Goal: Navigation & Orientation: Find specific page/section

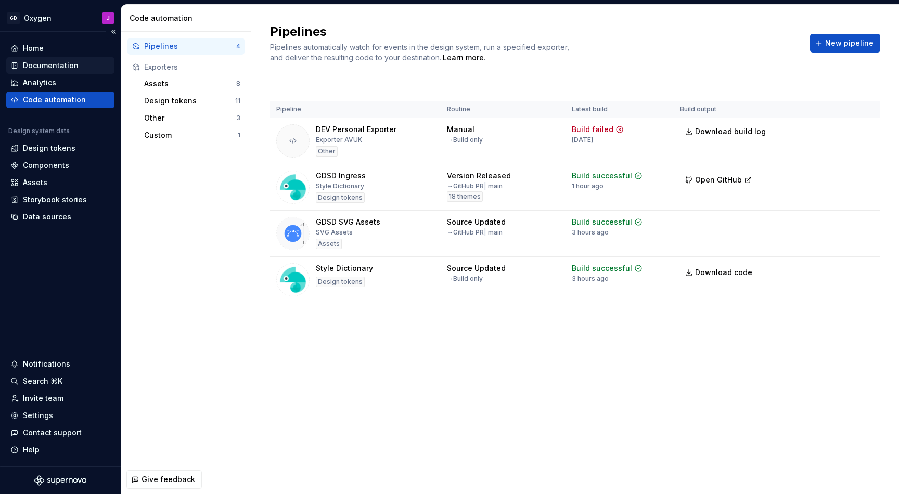
click at [60, 64] on div "Documentation" at bounding box center [51, 65] width 56 height 10
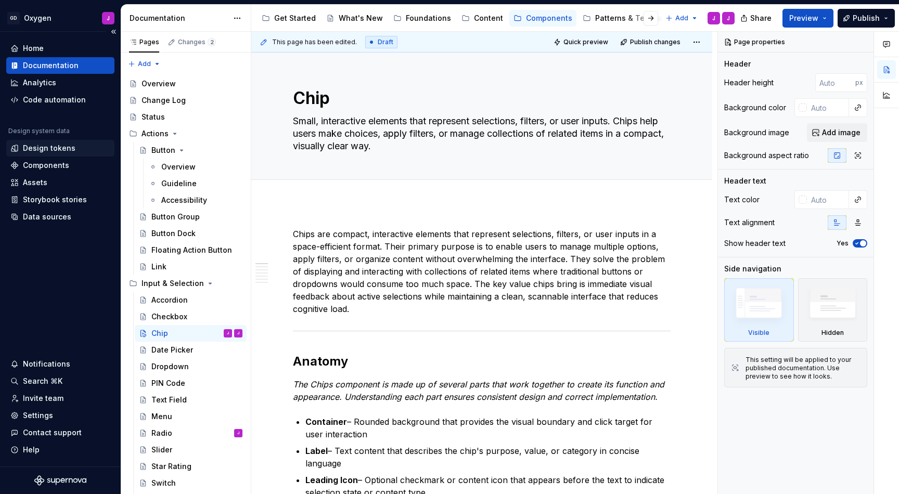
type textarea "*"
click at [46, 145] on div "Design tokens" at bounding box center [49, 148] width 53 height 10
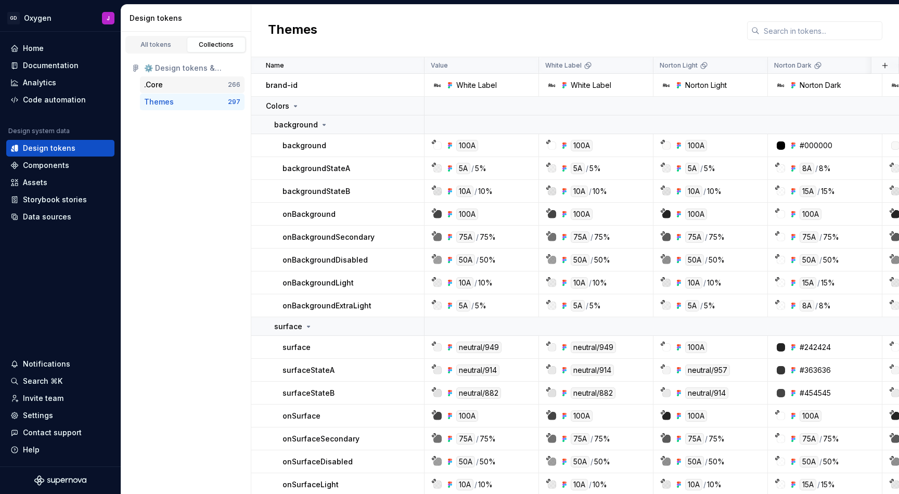
click at [220, 86] on div ".Core" at bounding box center [186, 85] width 84 height 10
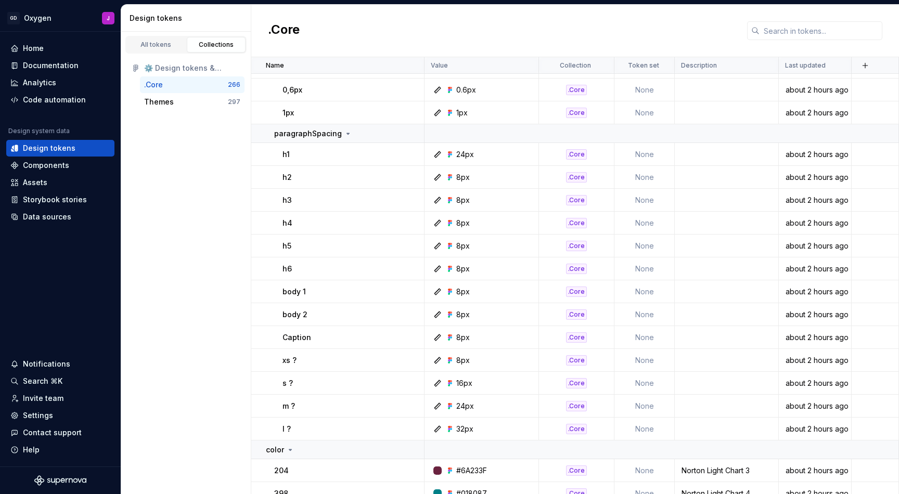
scroll to position [1408, 0]
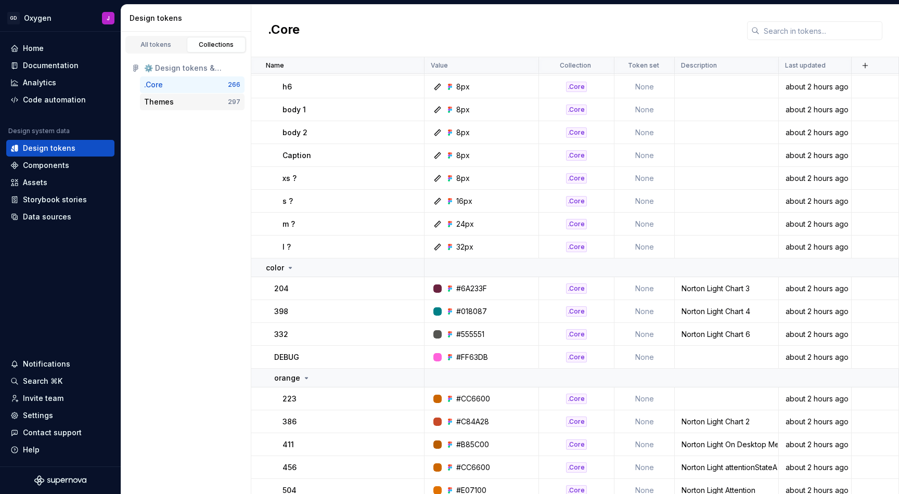
click at [187, 95] on div "Themes 297" at bounding box center [192, 102] width 105 height 17
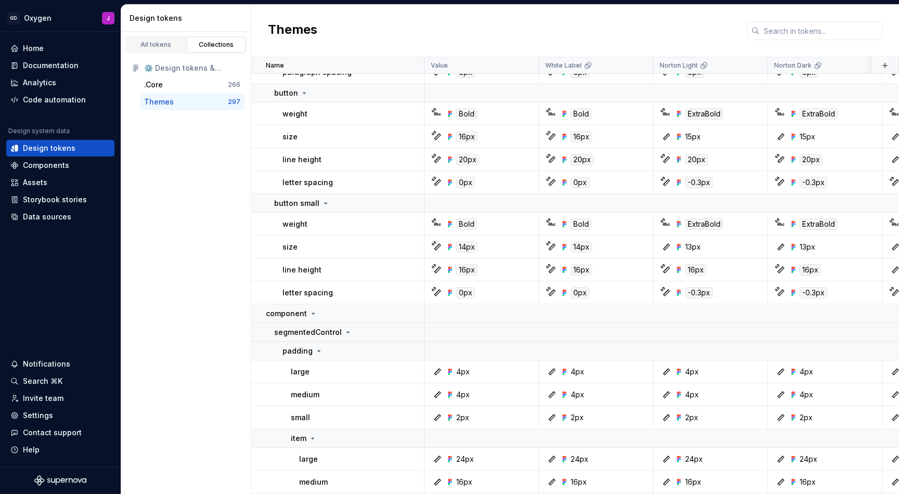
scroll to position [3953, 0]
